Goal: Information Seeking & Learning: Learn about a topic

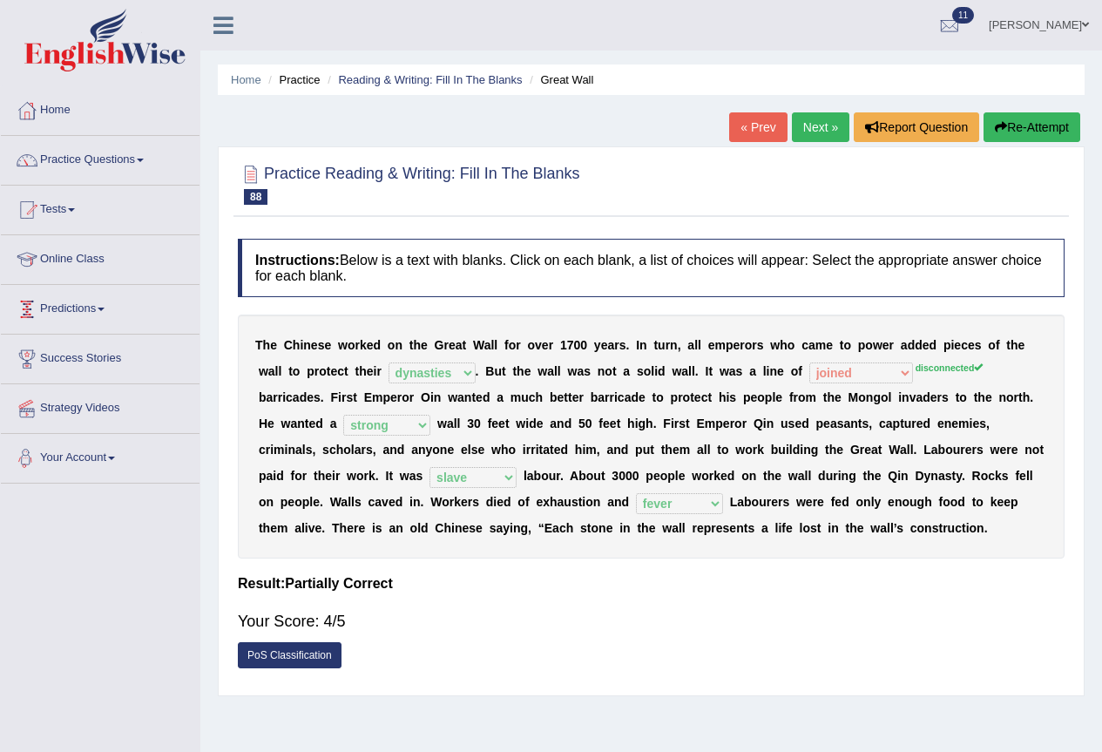
select select "dynasties"
select select "joined"
select select "strong"
select select "slave"
select select "fever"
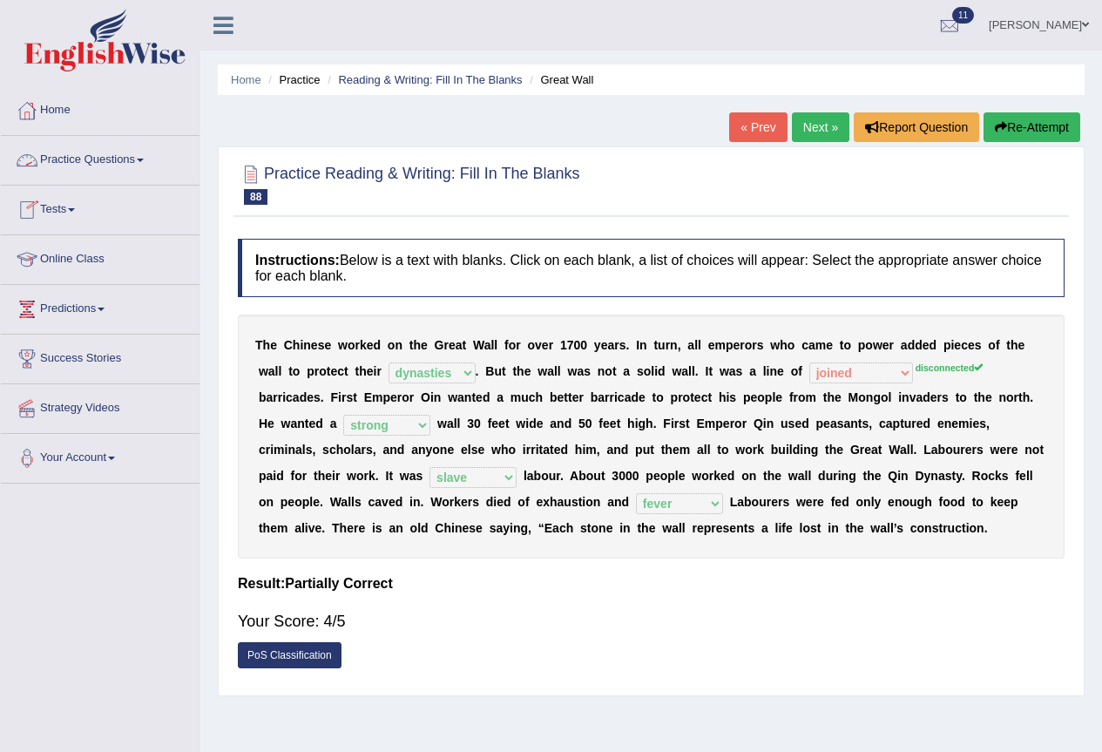
click at [138, 161] on link "Practice Questions" at bounding box center [100, 158] width 199 height 44
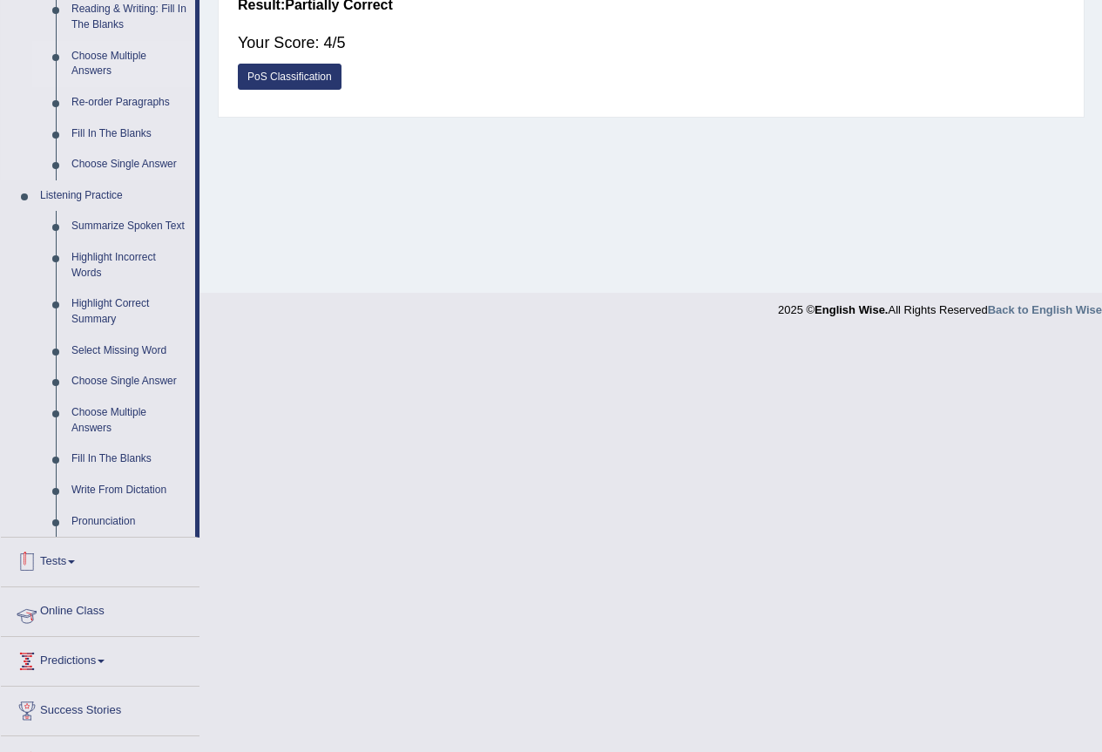
scroll to position [610, 0]
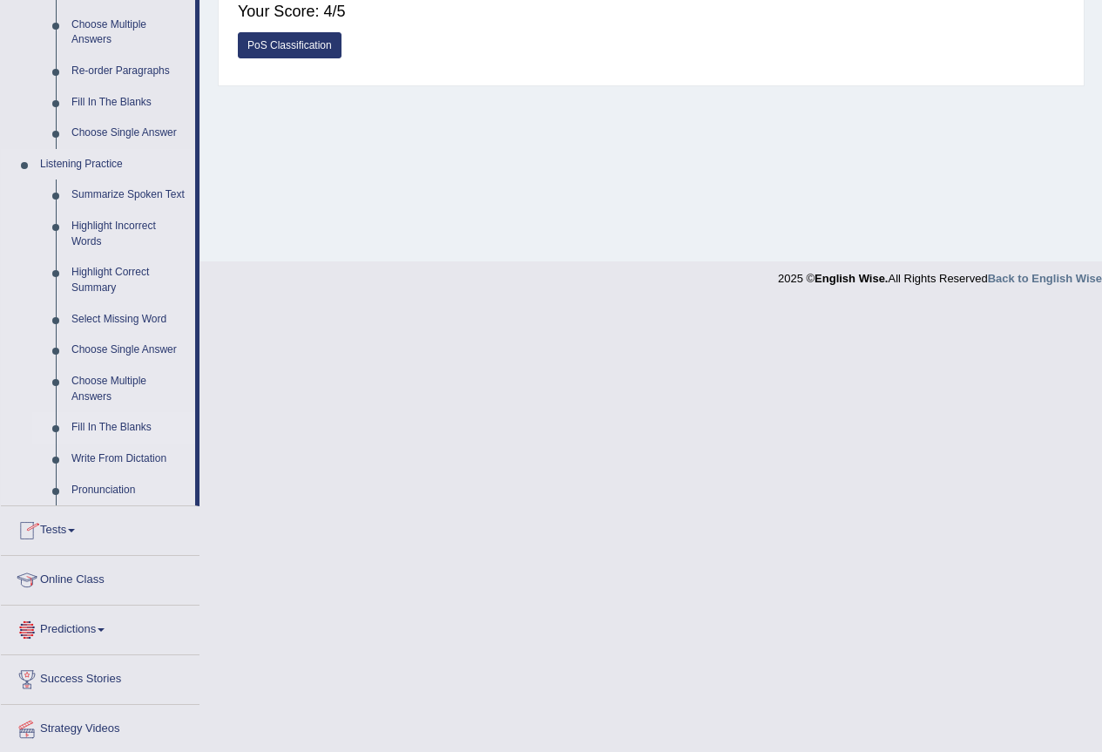
click at [145, 426] on link "Fill In The Blanks" at bounding box center [130, 427] width 132 height 31
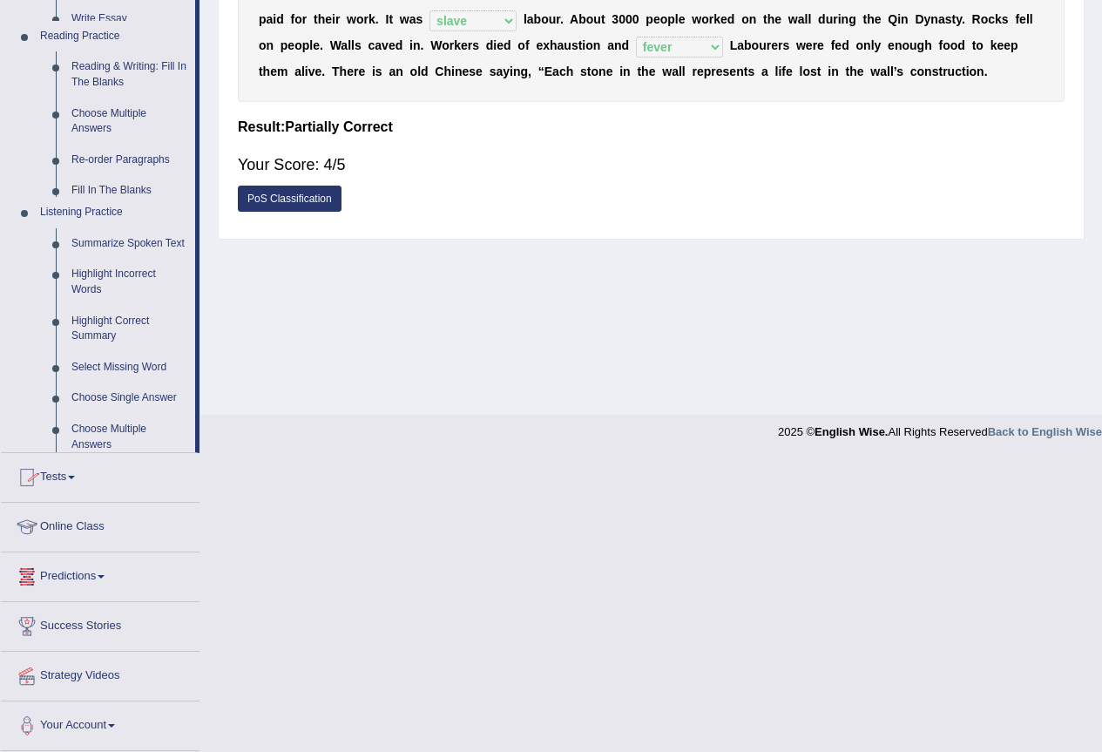
scroll to position [163, 0]
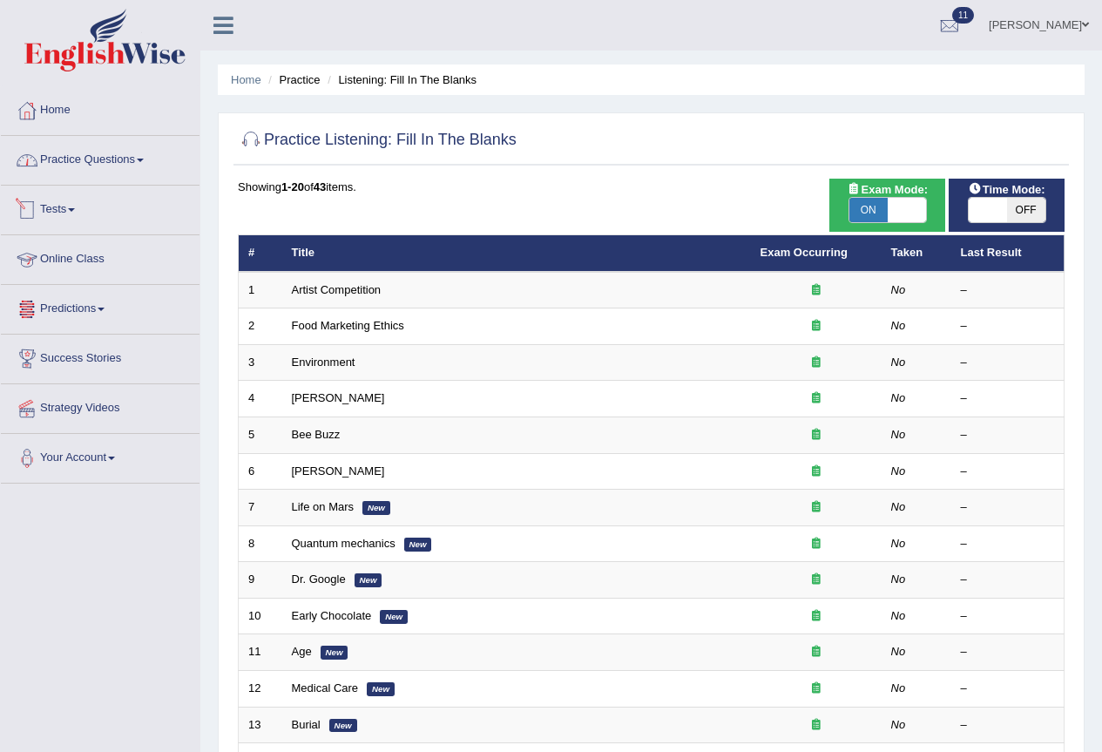
click at [144, 161] on span at bounding box center [140, 160] width 7 height 3
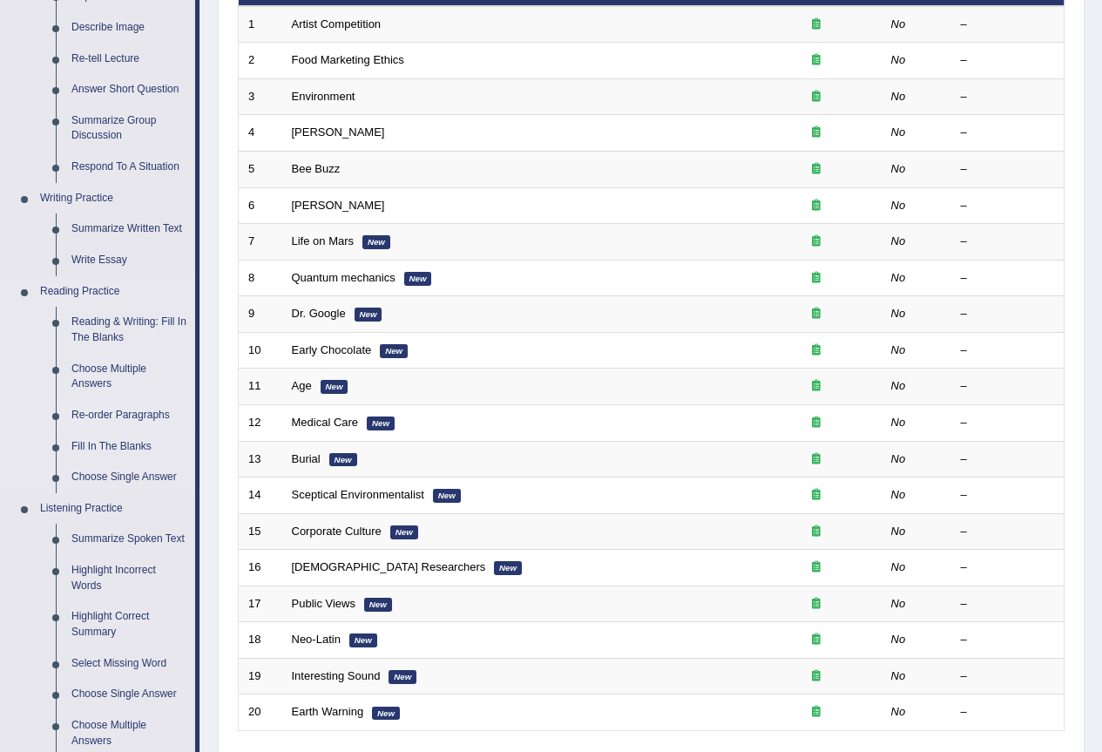
scroll to position [261, 0]
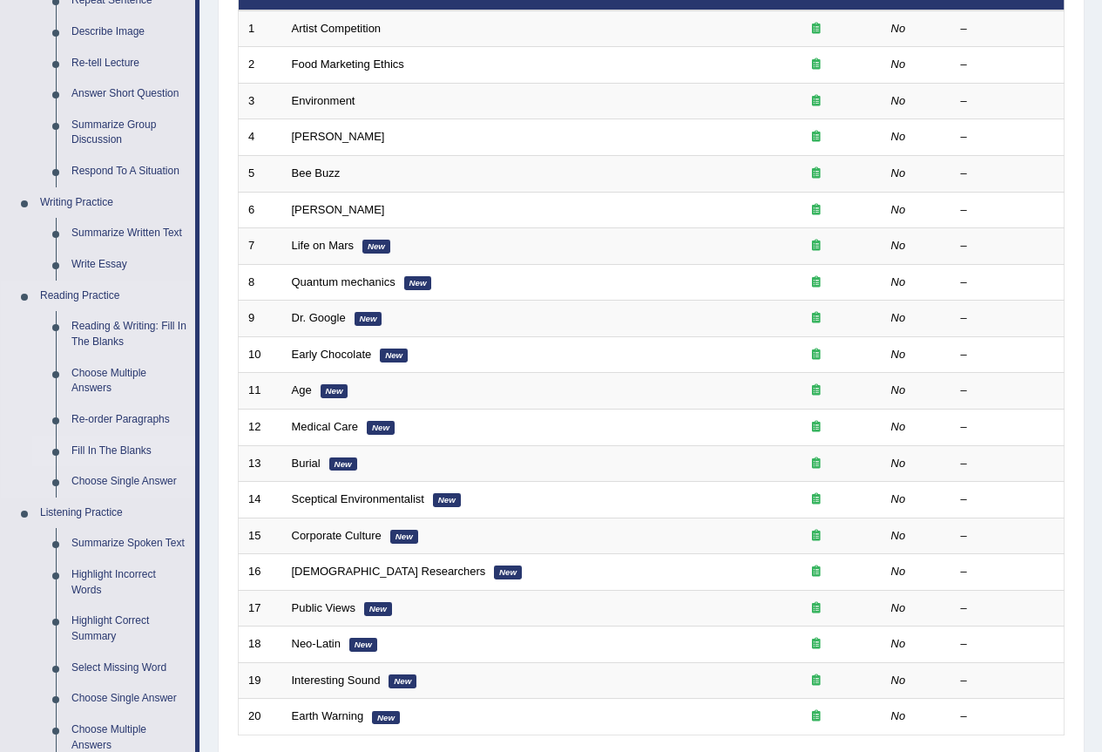
click at [124, 450] on link "Fill In The Blanks" at bounding box center [130, 451] width 132 height 31
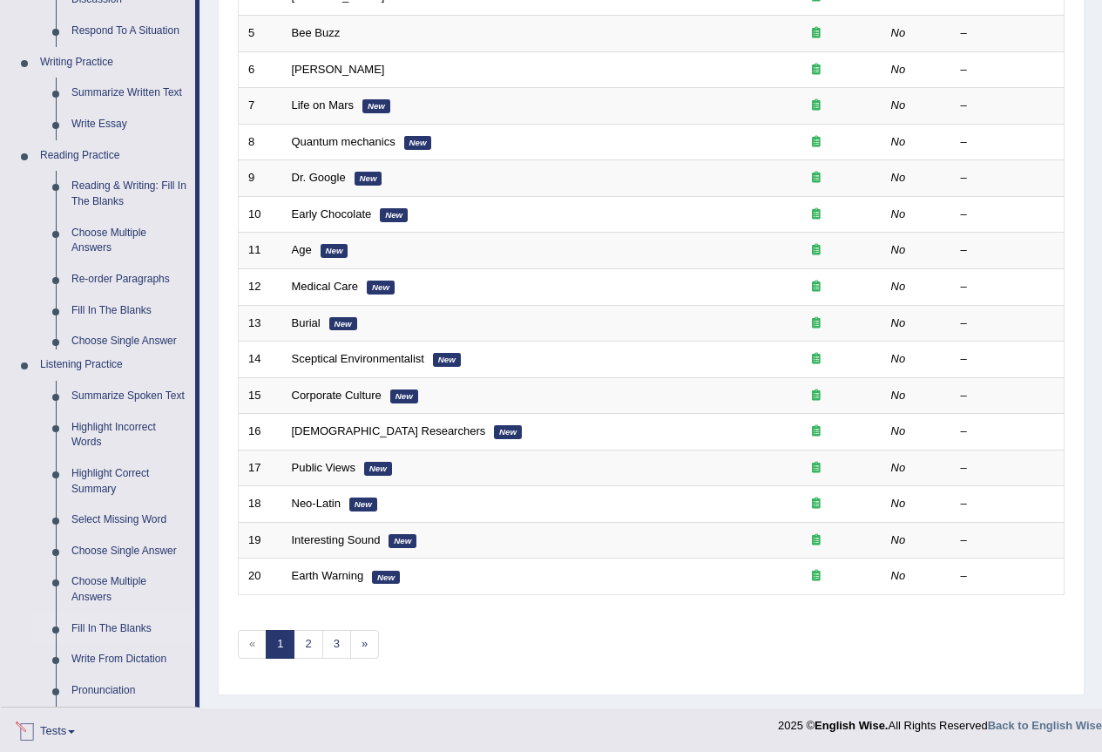
scroll to position [558, 0]
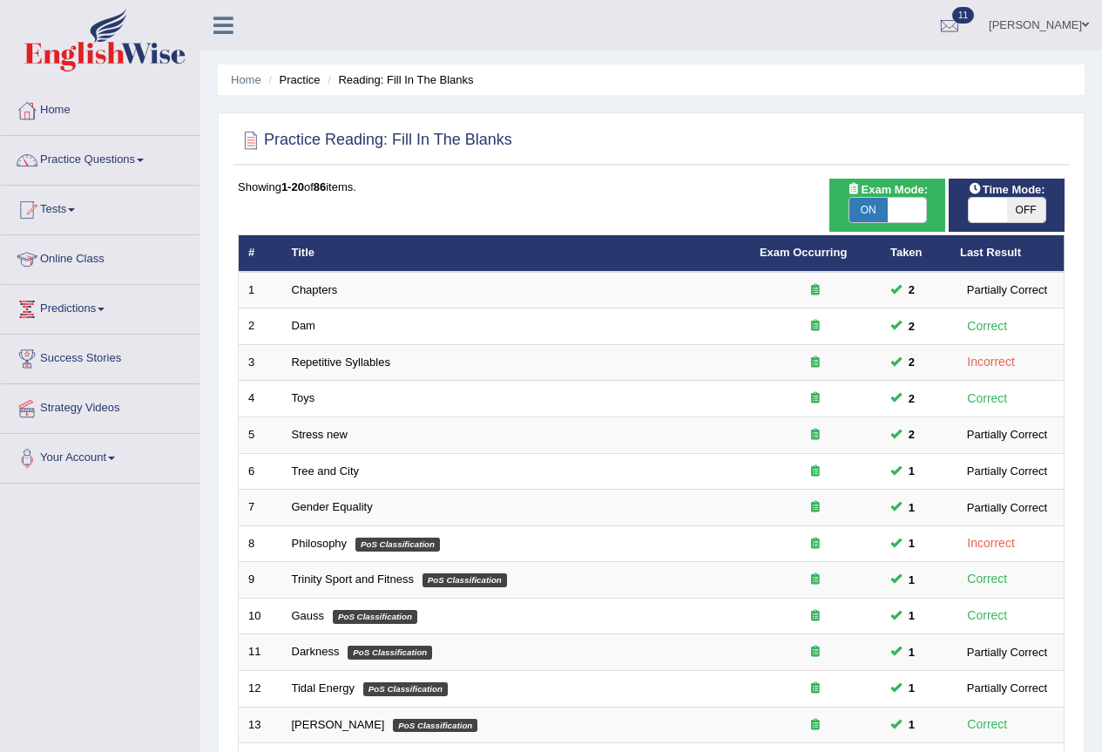
scroll to position [402, 0]
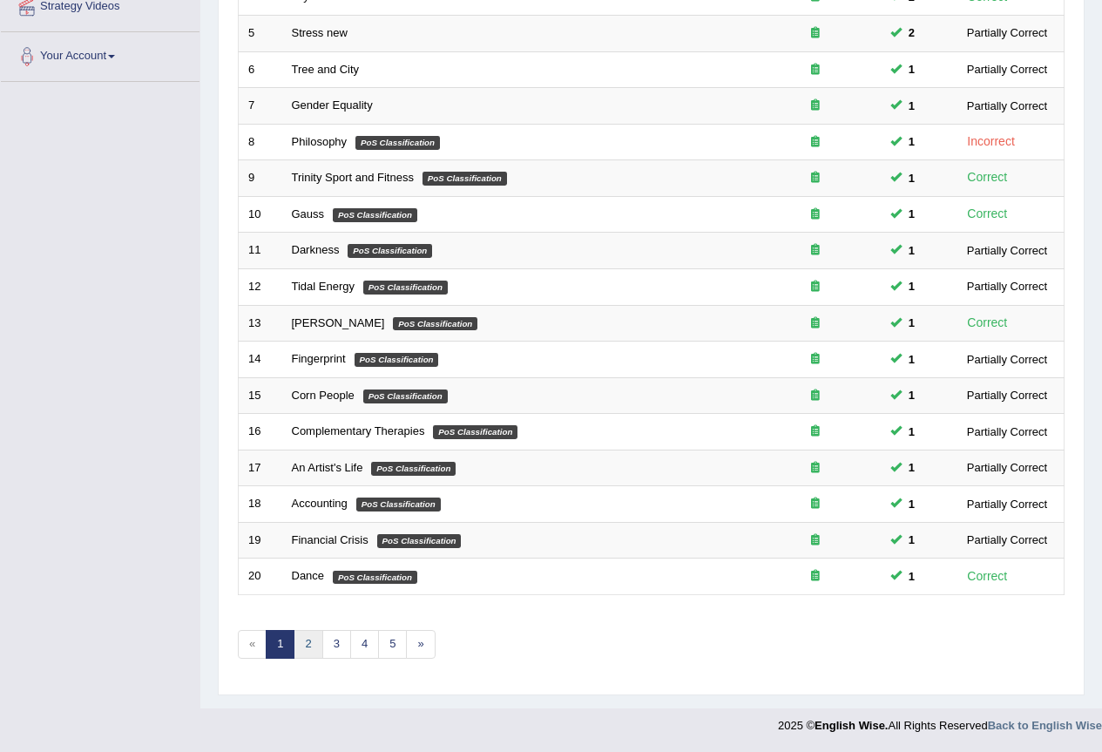
click at [306, 649] on link "2" at bounding box center [308, 644] width 29 height 29
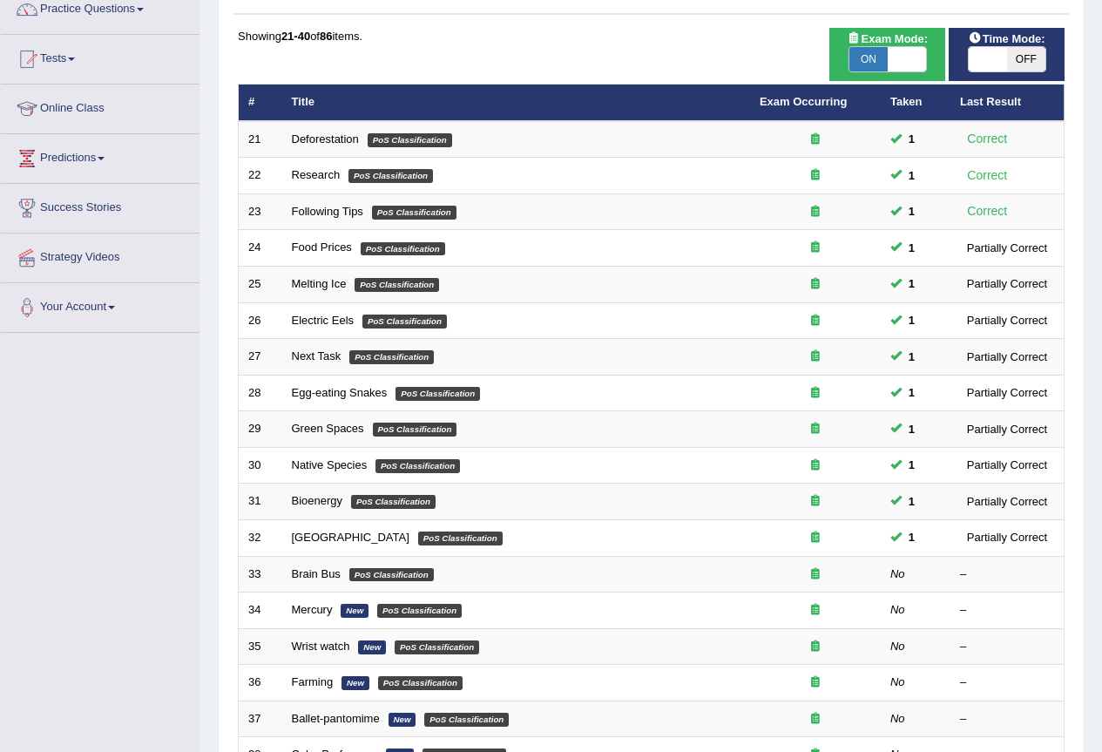
scroll to position [402, 0]
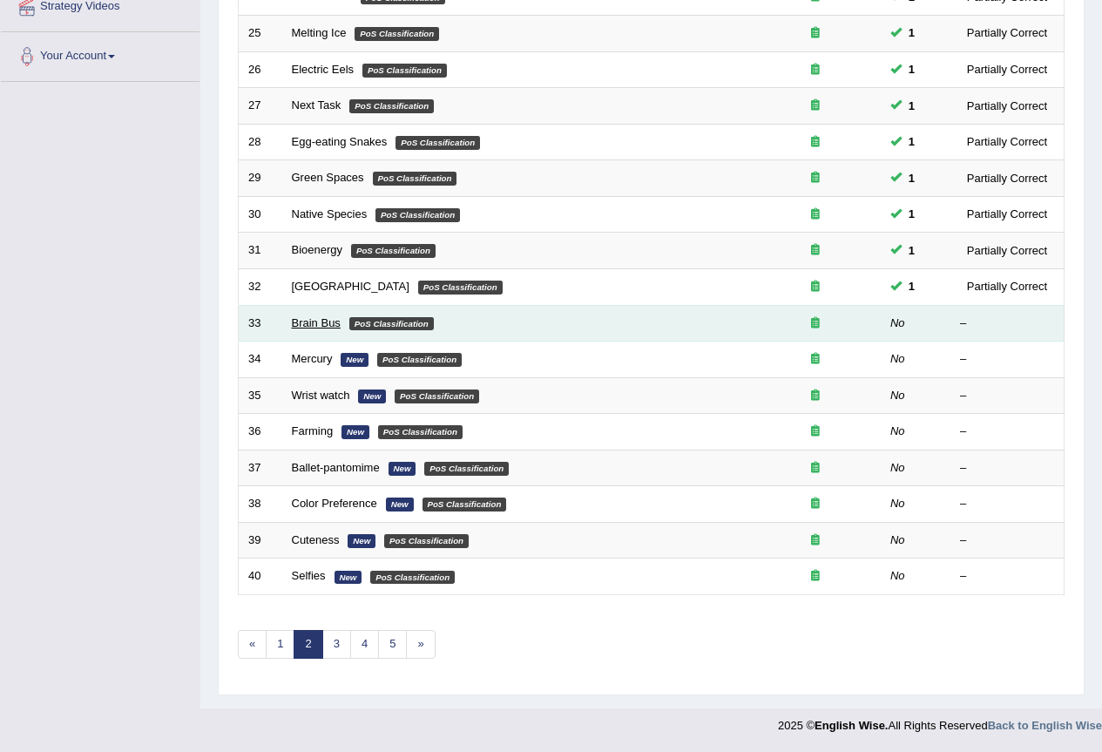
click at [314, 322] on link "Brain Bus" at bounding box center [316, 322] width 49 height 13
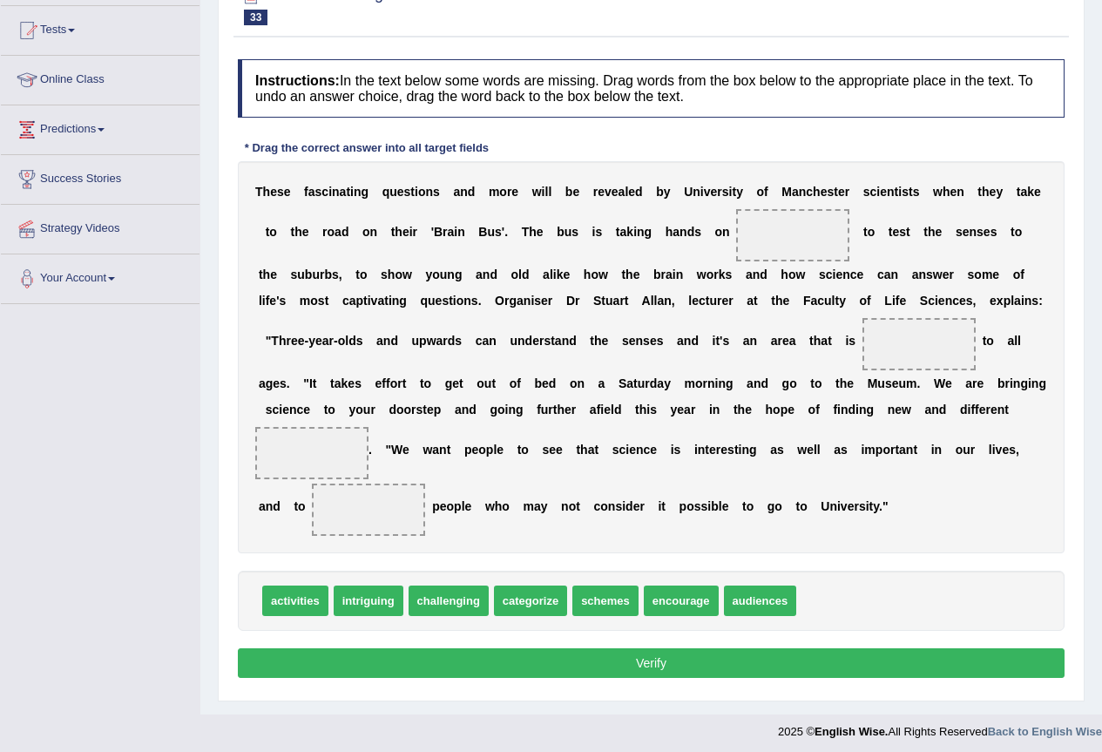
scroll to position [186, 0]
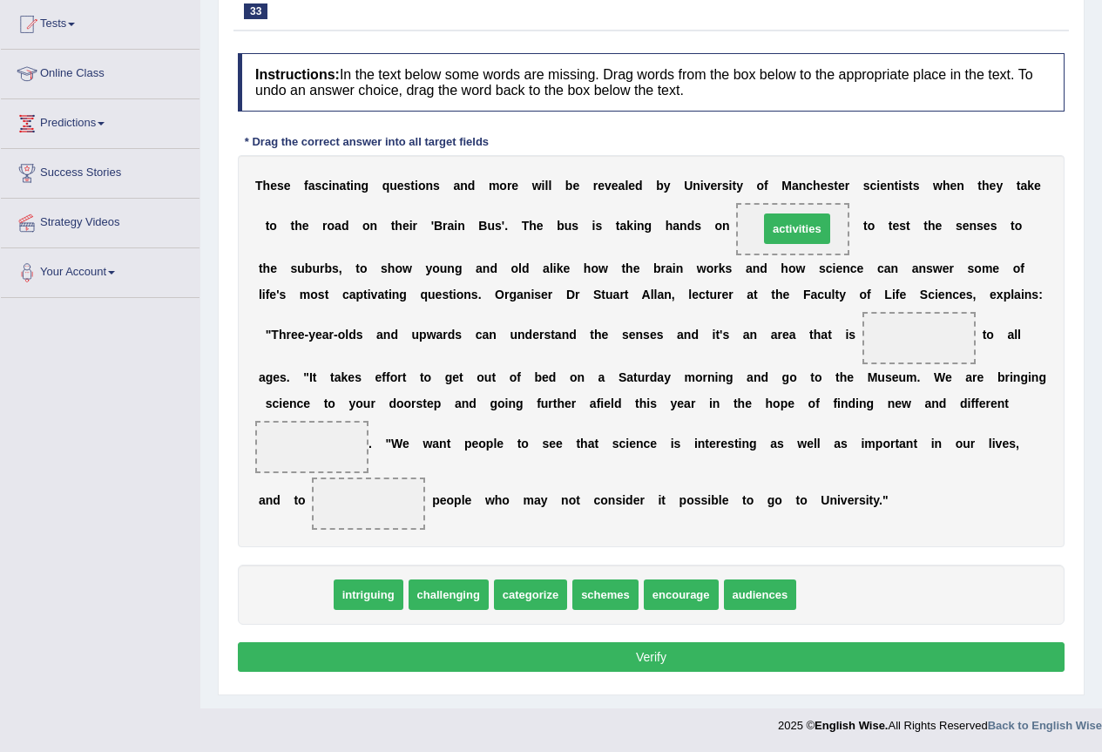
drag, startPoint x: 301, startPoint y: 592, endPoint x: 803, endPoint y: 226, distance: 621.1
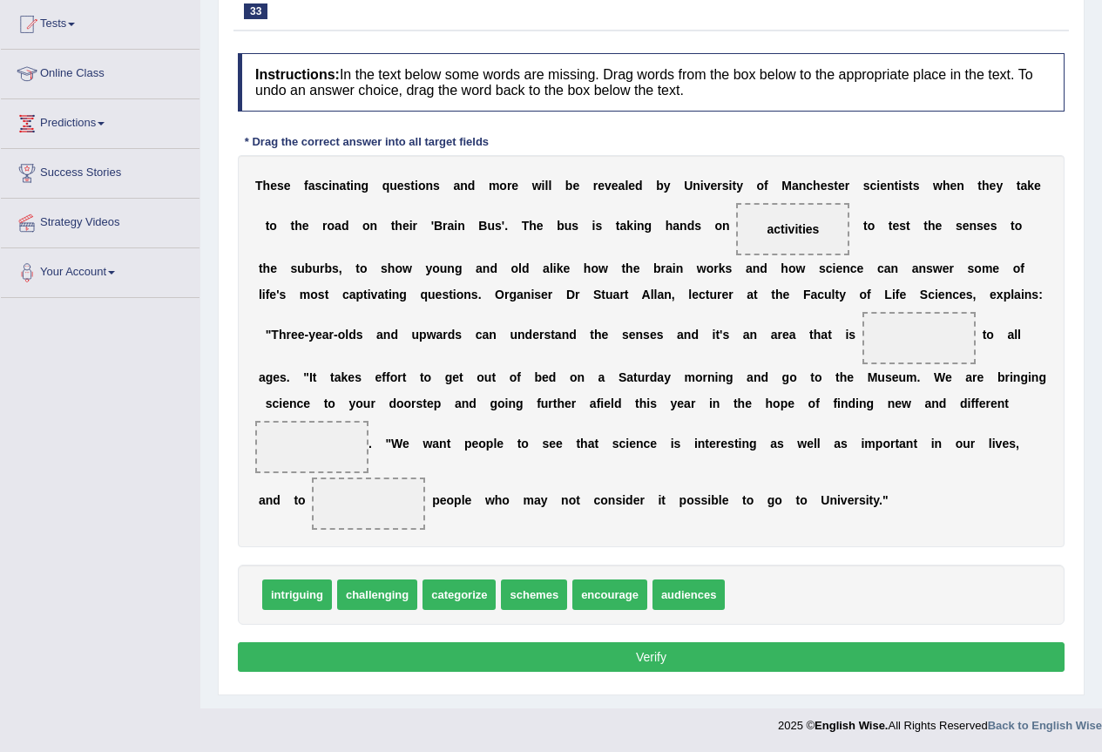
drag, startPoint x: 260, startPoint y: 591, endPoint x: 895, endPoint y: 365, distance: 674.1
click at [895, 365] on div "Instructions: In the text below some words are missing. Drag words from the box…" at bounding box center [652, 364] width 836 height 641
drag, startPoint x: 289, startPoint y: 586, endPoint x: 918, endPoint y: 322, distance: 681.9
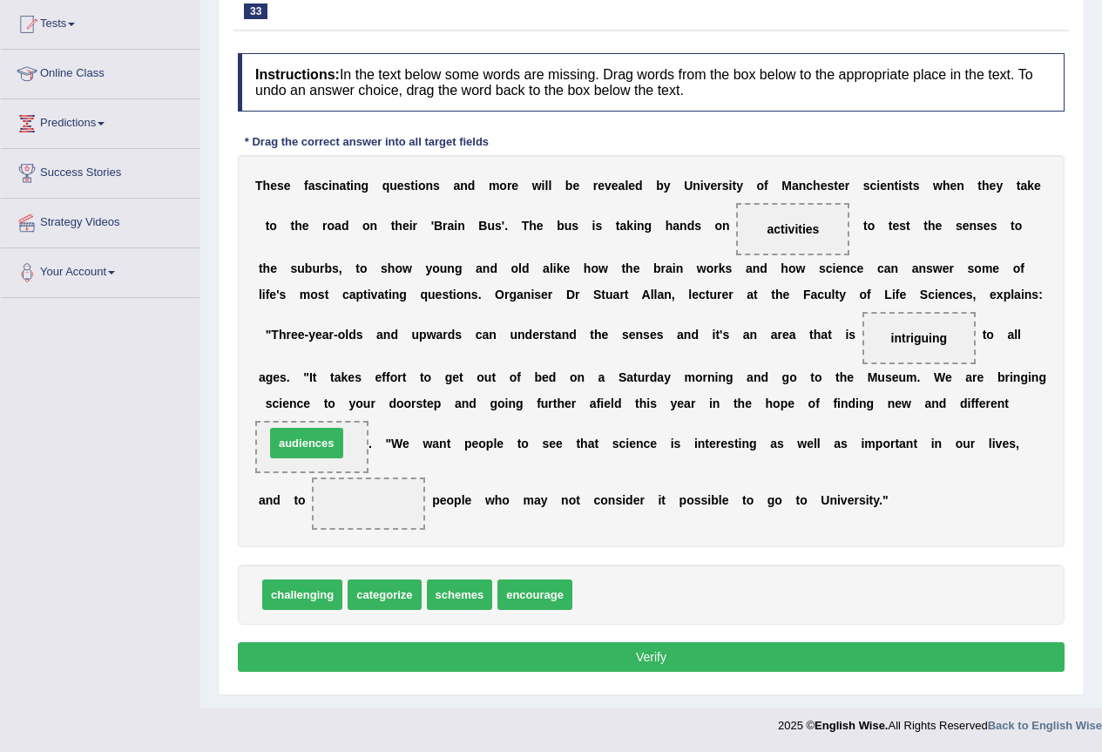
drag, startPoint x: 623, startPoint y: 602, endPoint x: 315, endPoint y: 450, distance: 342.9
click at [315, 602] on span "challenging" at bounding box center [302, 594] width 80 height 30
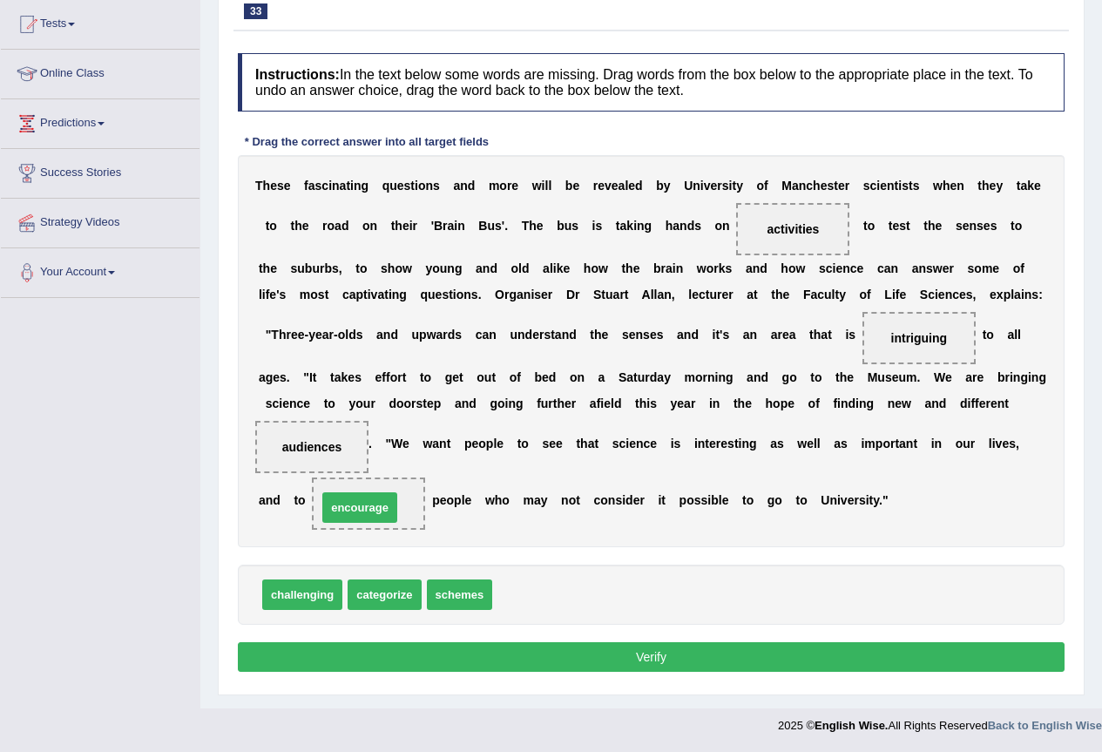
drag, startPoint x: 532, startPoint y: 600, endPoint x: 357, endPoint y: 513, distance: 195.6
click at [628, 669] on button "Verify" at bounding box center [651, 657] width 827 height 30
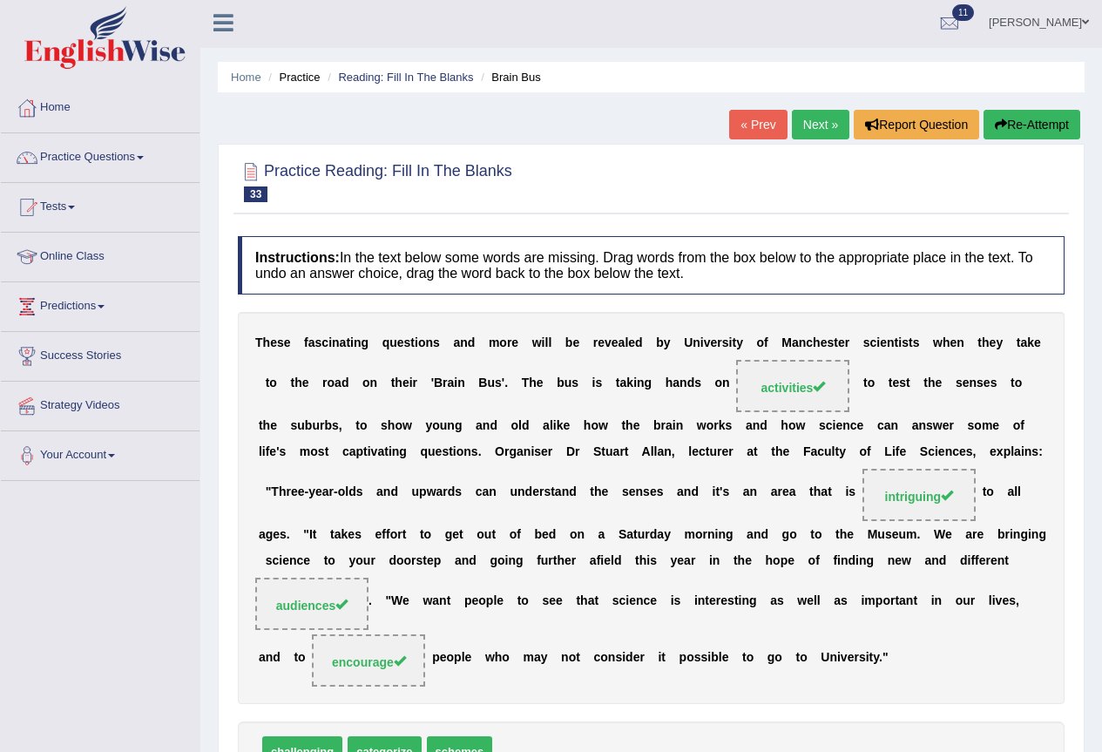
scroll to position [0, 0]
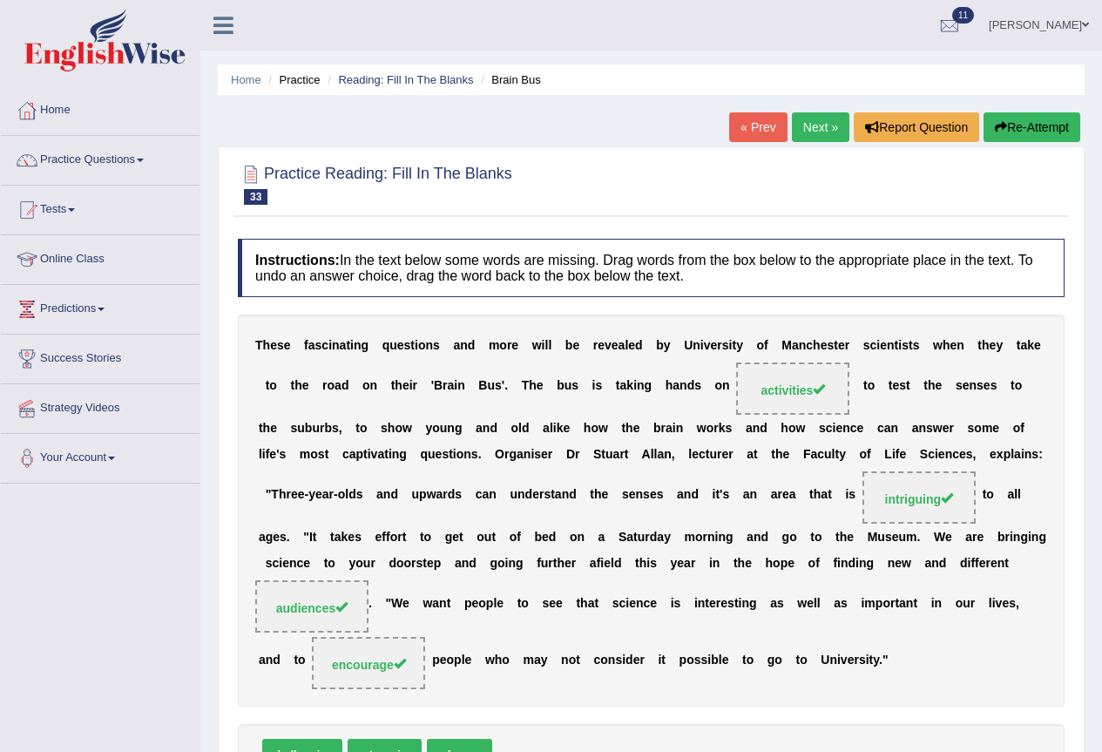
click at [822, 129] on link "Next »" at bounding box center [821, 127] width 58 height 30
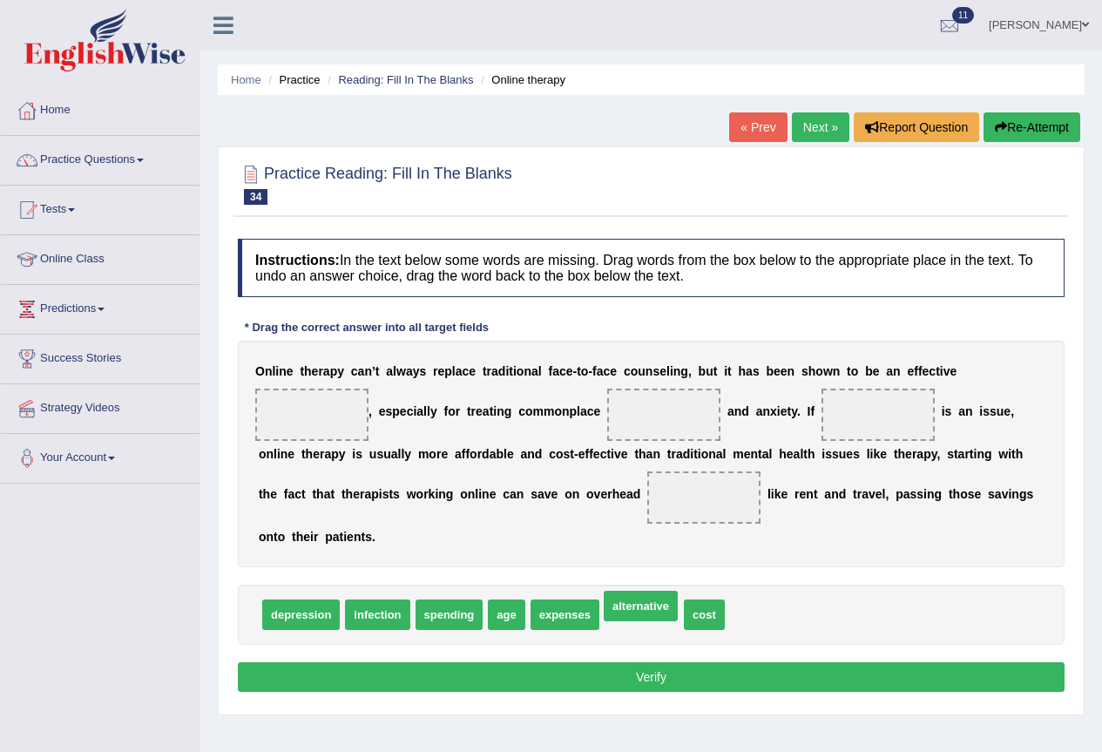
drag, startPoint x: 653, startPoint y: 621, endPoint x: 652, endPoint y: 613, distance: 8.8
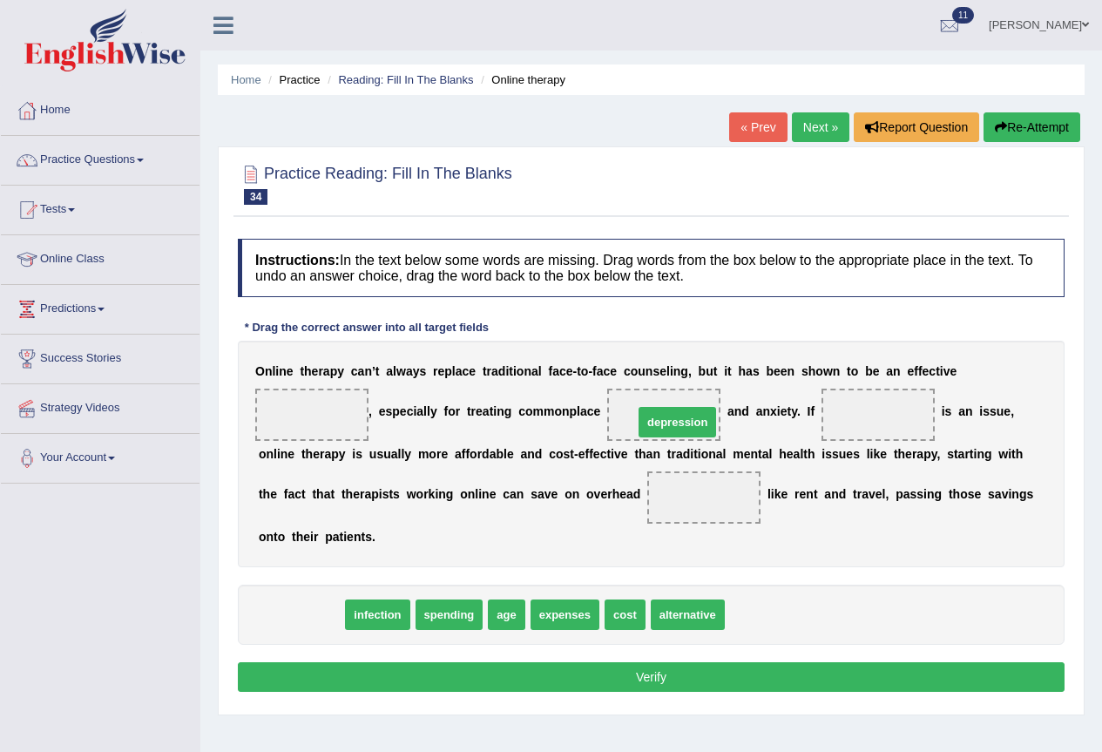
drag, startPoint x: 314, startPoint y: 616, endPoint x: 690, endPoint y: 423, distance: 422.8
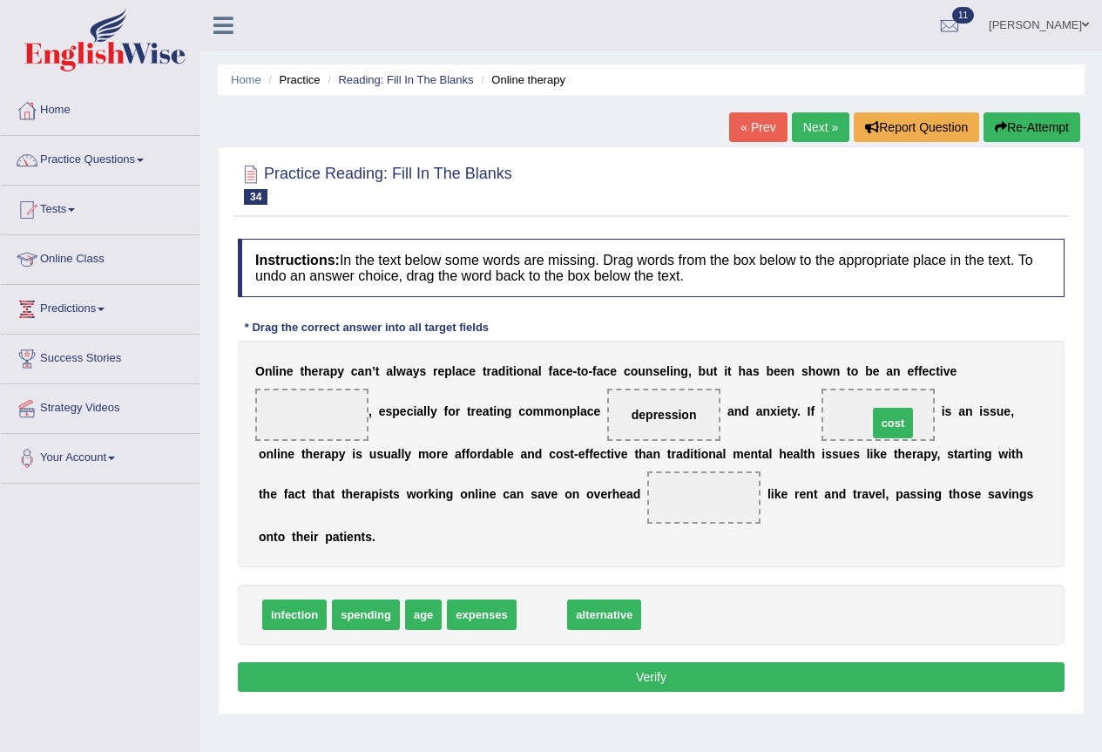
drag, startPoint x: 545, startPoint y: 617, endPoint x: 889, endPoint y: 425, distance: 394.0
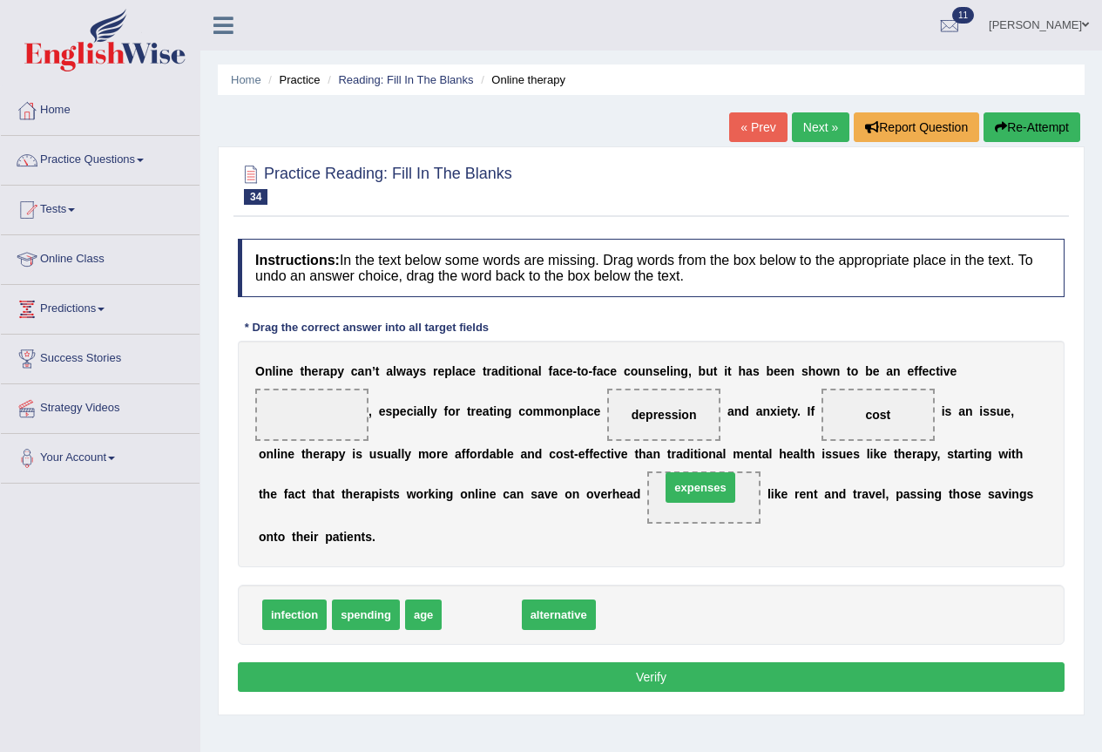
drag, startPoint x: 489, startPoint y: 619, endPoint x: 708, endPoint y: 491, distance: 253.8
click at [430, 619] on span "age" at bounding box center [423, 614] width 37 height 30
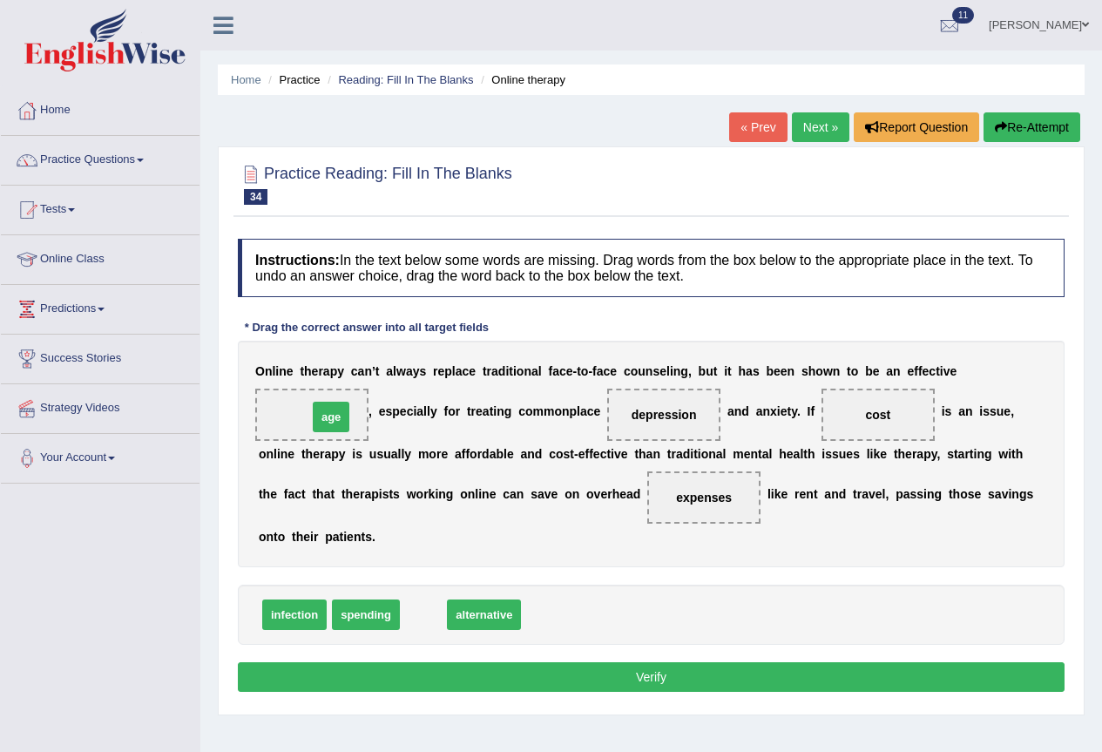
drag, startPoint x: 430, startPoint y: 619, endPoint x: 337, endPoint y: 421, distance: 218.3
click at [664, 676] on button "Verify" at bounding box center [651, 677] width 827 height 30
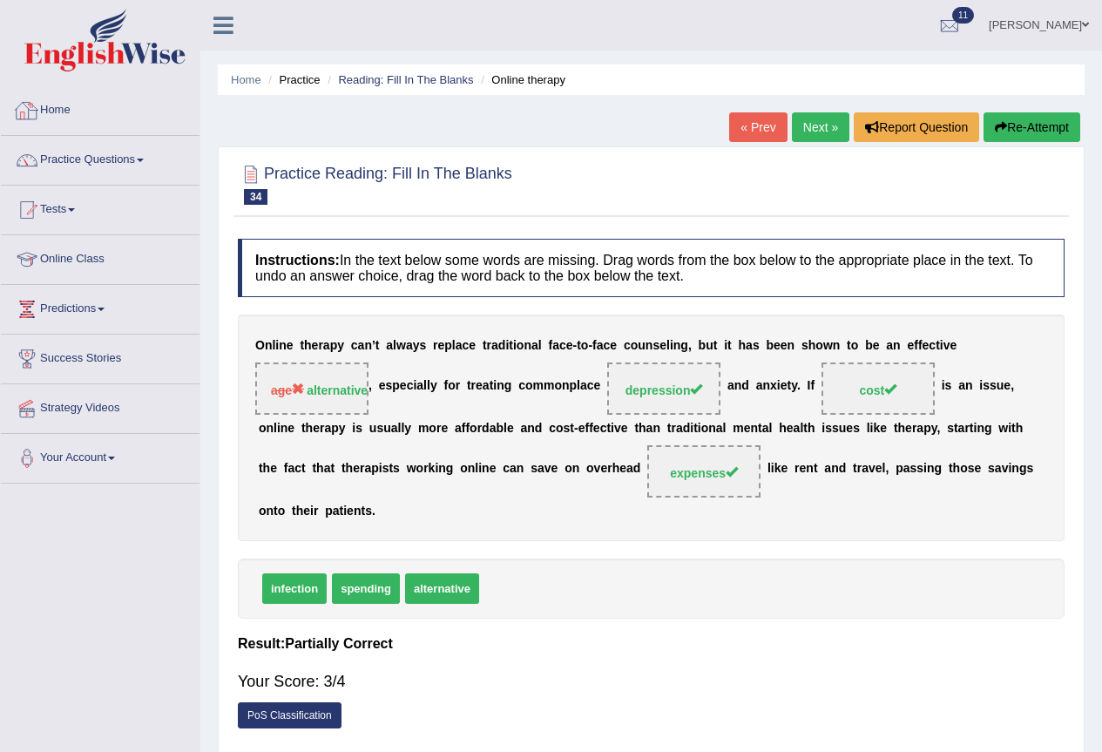
click at [990, 24] on link "[PERSON_NAME]" at bounding box center [1039, 22] width 126 height 45
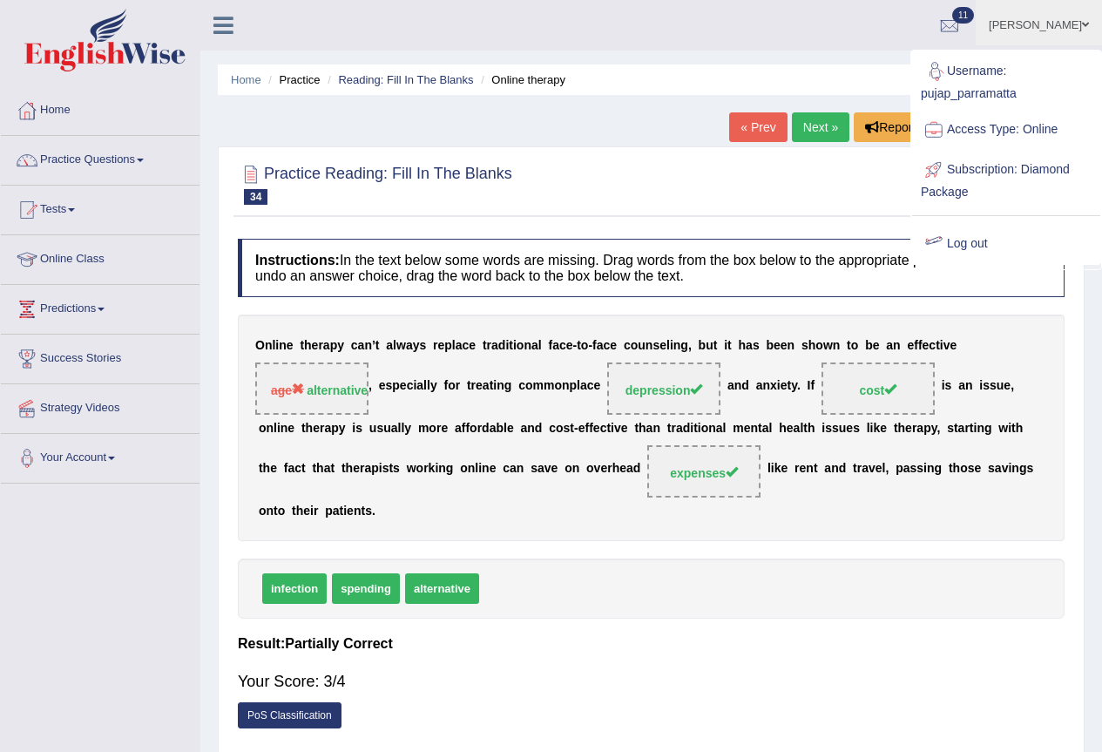
click at [958, 247] on link "Log out" at bounding box center [1006, 244] width 188 height 40
